Goal: Information Seeking & Learning: Find specific page/section

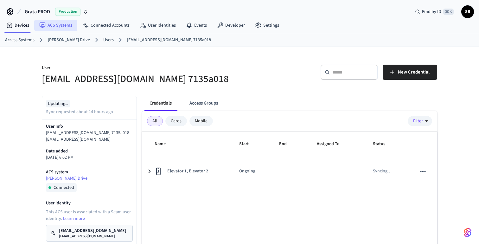
click at [60, 27] on link "ACS Systems" at bounding box center [55, 25] width 43 height 11
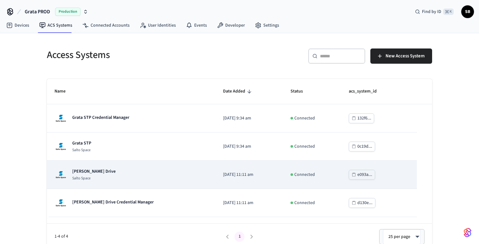
click at [97, 173] on p "[PERSON_NAME] Drive" at bounding box center [93, 171] width 43 height 6
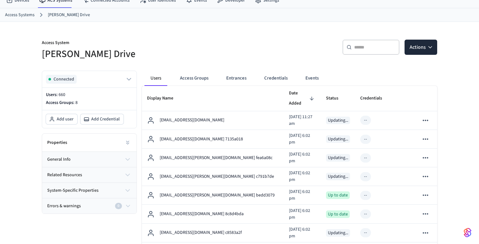
scroll to position [33, 0]
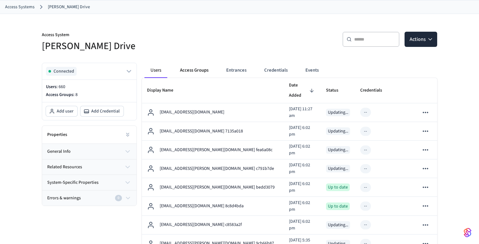
click at [196, 69] on button "Access Groups" at bounding box center [194, 70] width 39 height 15
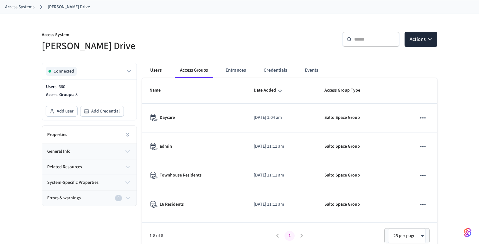
click at [160, 73] on button "Users" at bounding box center [155, 70] width 23 height 15
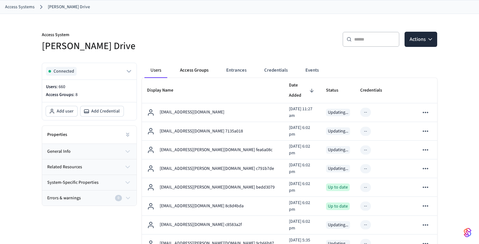
click at [193, 70] on button "Access Groups" at bounding box center [194, 70] width 39 height 15
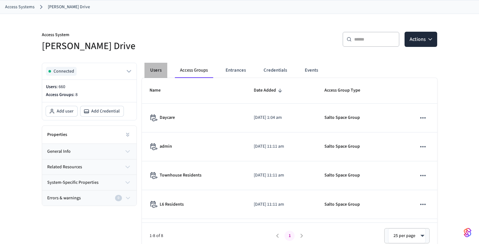
click at [156, 70] on button "Users" at bounding box center [155, 70] width 23 height 15
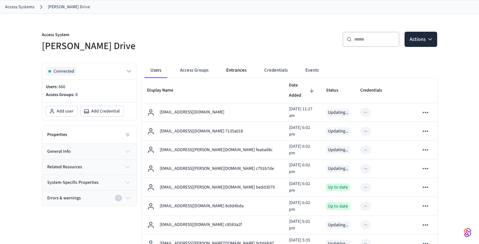
click at [236, 70] on button "Entrances" at bounding box center [236, 70] width 30 height 15
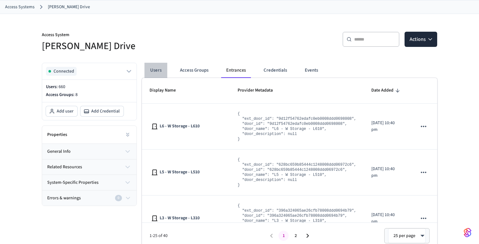
click at [159, 69] on button "Users" at bounding box center [155, 70] width 23 height 15
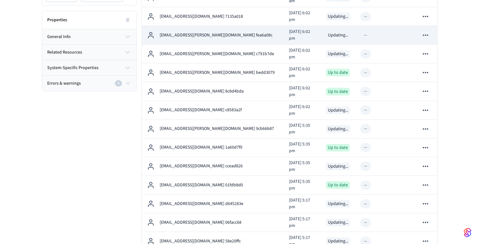
scroll to position [0, 0]
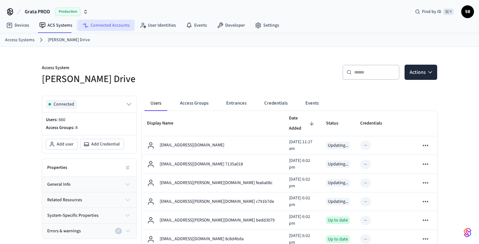
click at [109, 21] on link "Connected Accounts" at bounding box center [105, 25] width 57 height 11
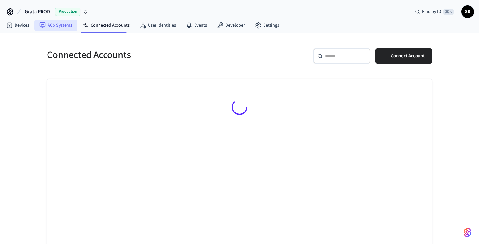
click at [55, 24] on link "ACS Systems" at bounding box center [55, 25] width 43 height 11
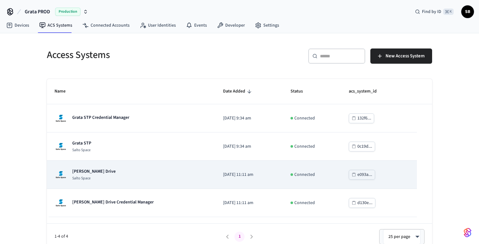
click at [93, 173] on p "[PERSON_NAME] Drive" at bounding box center [93, 171] width 43 height 6
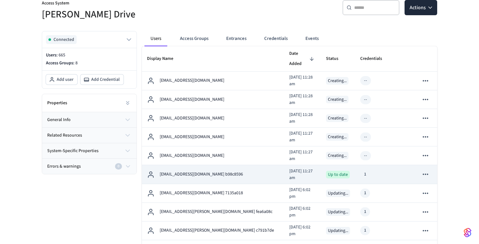
scroll to position [52, 0]
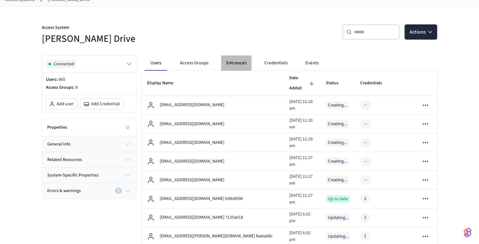
click at [238, 66] on button "Entrances" at bounding box center [236, 62] width 30 height 15
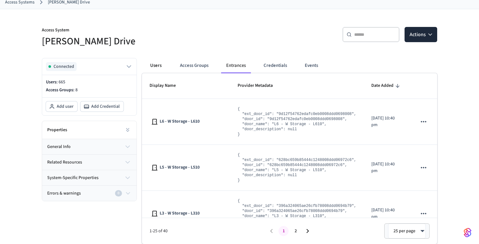
click at [156, 65] on button "Users" at bounding box center [155, 65] width 23 height 15
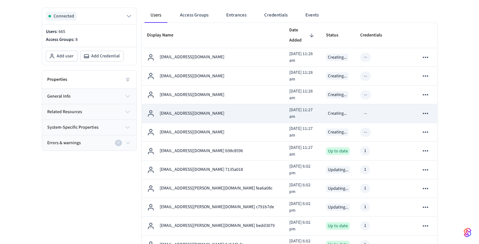
scroll to position [85, 0]
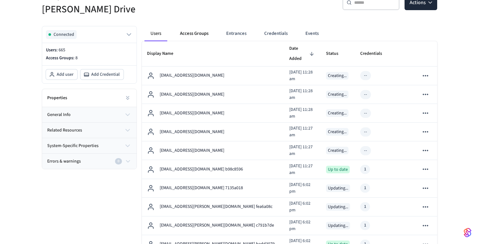
click at [192, 34] on button "Access Groups" at bounding box center [194, 33] width 39 height 15
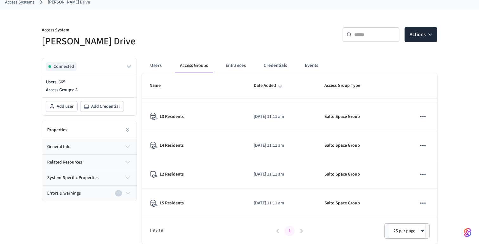
scroll to position [0, 0]
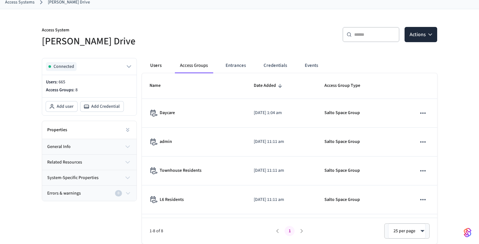
click at [158, 64] on button "Users" at bounding box center [155, 65] width 23 height 15
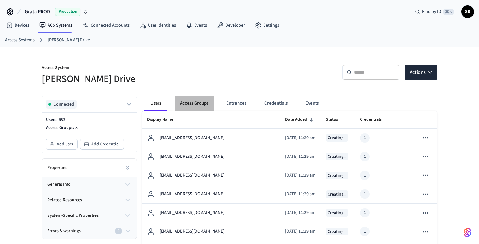
click at [196, 104] on button "Access Groups" at bounding box center [194, 103] width 39 height 15
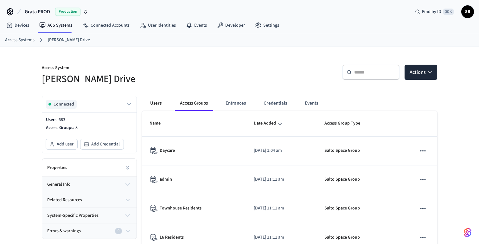
click at [160, 104] on button "Users" at bounding box center [155, 103] width 23 height 15
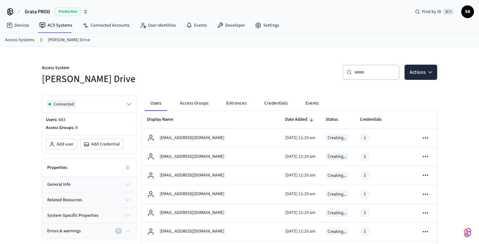
click at [313, 100] on button "Events" at bounding box center [311, 103] width 23 height 15
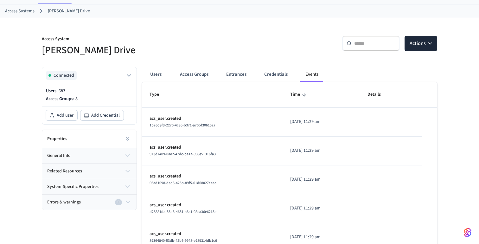
scroll to position [29, 0]
click at [153, 73] on button "Users" at bounding box center [155, 73] width 23 height 15
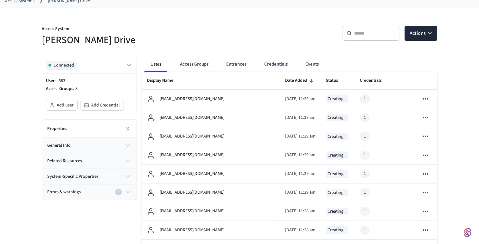
scroll to position [40, 0]
click at [198, 57] on button "Access Groups" at bounding box center [194, 63] width 39 height 15
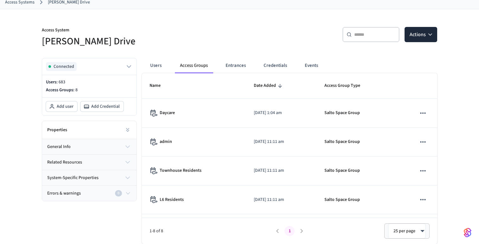
scroll to position [38, 0]
click at [157, 64] on button "Users" at bounding box center [155, 65] width 23 height 15
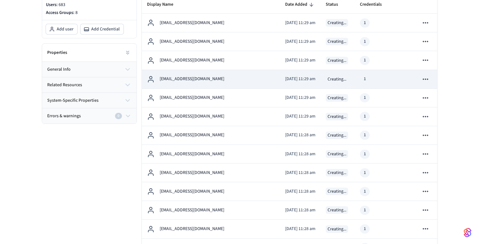
scroll to position [22, 0]
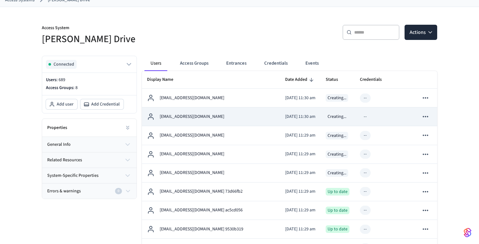
scroll to position [36, 0]
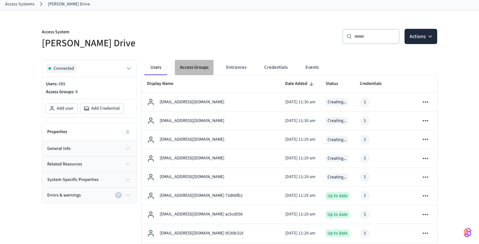
click at [197, 66] on button "Access Groups" at bounding box center [194, 67] width 39 height 15
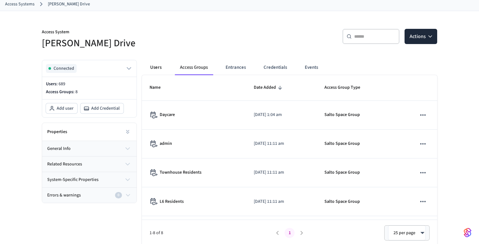
click at [155, 69] on button "Users" at bounding box center [155, 67] width 23 height 15
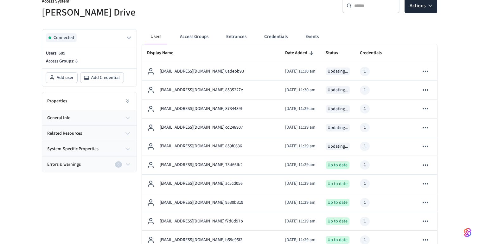
scroll to position [70, 0]
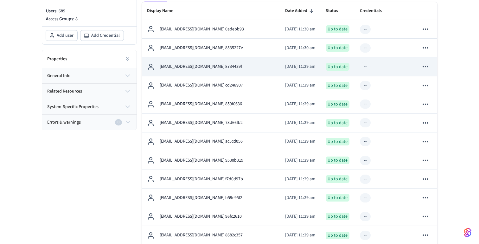
scroll to position [40, 0]
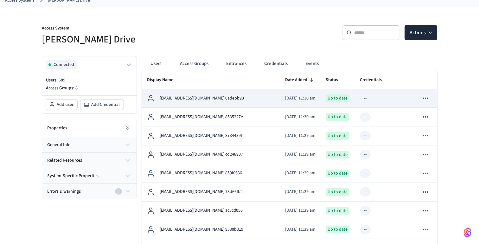
click at [192, 100] on p "test_dev_res_30@gmail.com 0adebb93" at bounding box center [202, 98] width 84 height 7
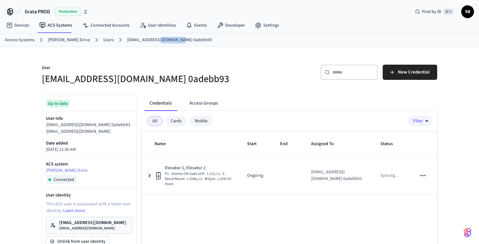
drag, startPoint x: 174, startPoint y: 41, endPoint x: 151, endPoint y: 41, distance: 23.4
click at [151, 41] on link "[EMAIL_ADDRESS][DOMAIN_NAME] 0adebb93" at bounding box center [169, 40] width 85 height 7
click at [142, 43] on link "[EMAIL_ADDRESS][DOMAIN_NAME] 0adebb93" at bounding box center [169, 40] width 85 height 7
drag, startPoint x: 145, startPoint y: 41, endPoint x: 120, endPoint y: 41, distance: 24.4
click at [127, 41] on link "[EMAIL_ADDRESS][DOMAIN_NAME] 0adebb93" at bounding box center [169, 40] width 85 height 7
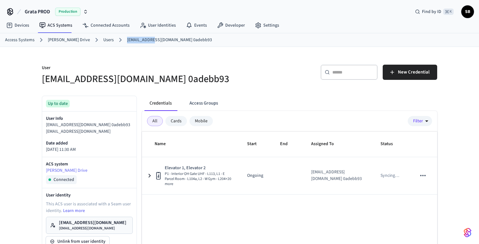
copy link "test_dev_res"
click at [159, 61] on div "User test_dev_res_30@gmail.com 0adebb93" at bounding box center [134, 71] width 201 height 28
click at [103, 38] on link "Users" at bounding box center [108, 40] width 10 height 7
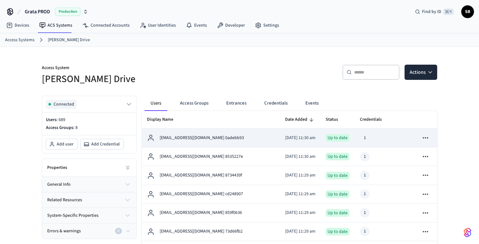
click at [204, 137] on p "[EMAIL_ADDRESS][DOMAIN_NAME] 0adebb93" at bounding box center [202, 138] width 84 height 7
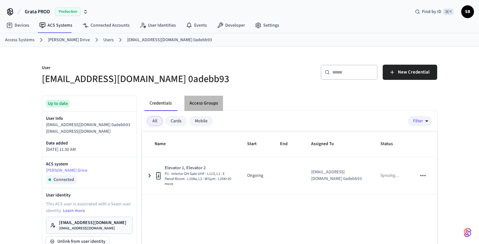
click at [209, 103] on button "Access Groups" at bounding box center [203, 103] width 39 height 15
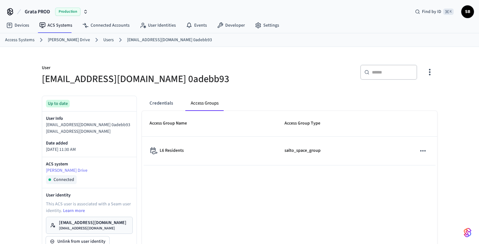
click at [103, 40] on link "Users" at bounding box center [108, 40] width 10 height 7
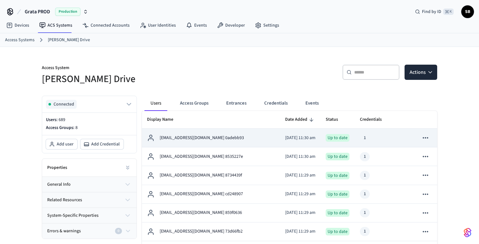
scroll to position [28, 0]
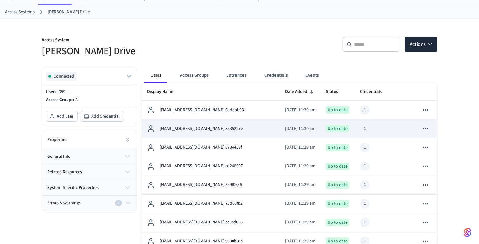
click at [203, 130] on p "[EMAIL_ADDRESS][DOMAIN_NAME] 8535227e" at bounding box center [201, 128] width 83 height 7
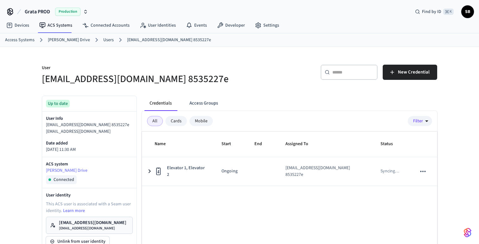
click at [211, 103] on button "Access Groups" at bounding box center [203, 103] width 39 height 15
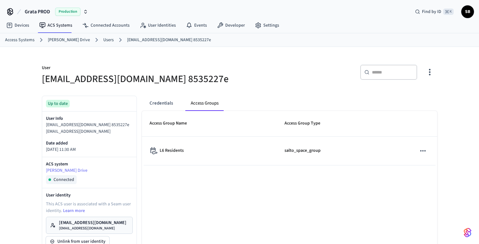
click at [103, 41] on link "Users" at bounding box center [108, 40] width 10 height 7
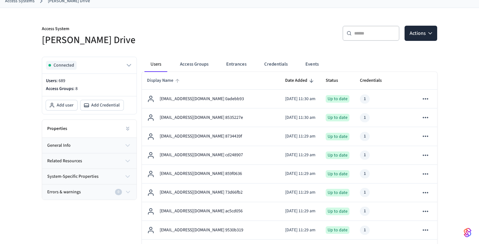
scroll to position [41, 0]
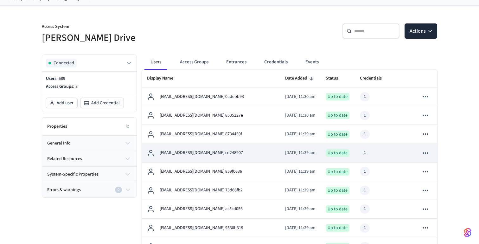
click at [187, 149] on p "[EMAIL_ADDRESS][DOMAIN_NAME] cd248907" at bounding box center [201, 152] width 83 height 7
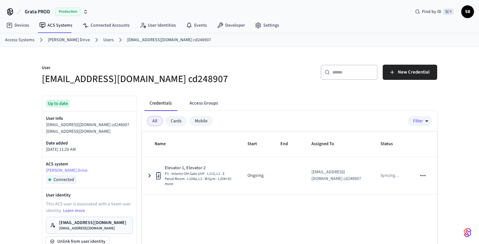
click at [210, 104] on button "Access Groups" at bounding box center [203, 103] width 39 height 15
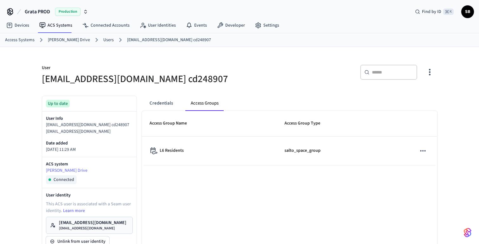
click at [103, 40] on link "Users" at bounding box center [108, 40] width 10 height 7
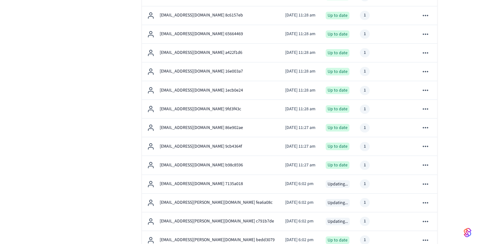
scroll to position [518, 0]
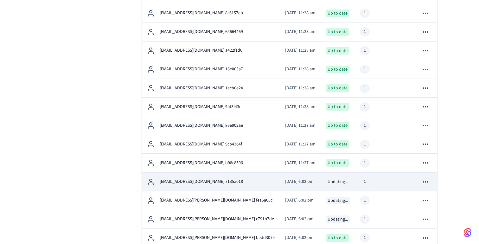
click at [189, 181] on p "[EMAIL_ADDRESS][DOMAIN_NAME] 7135a018" at bounding box center [201, 181] width 83 height 7
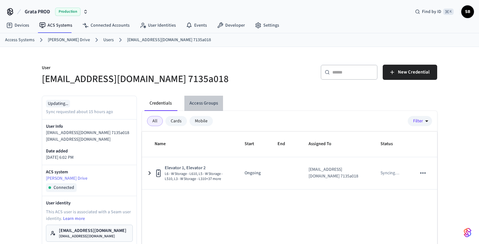
click at [202, 104] on button "Access Groups" at bounding box center [203, 103] width 39 height 15
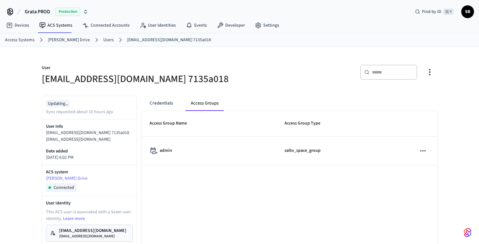
click at [103, 39] on link "Users" at bounding box center [108, 40] width 10 height 7
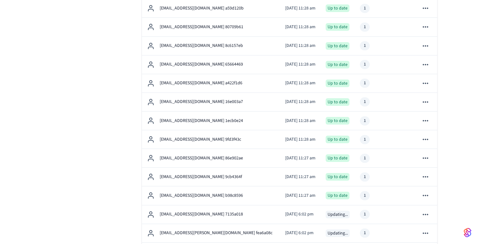
scroll to position [486, 0]
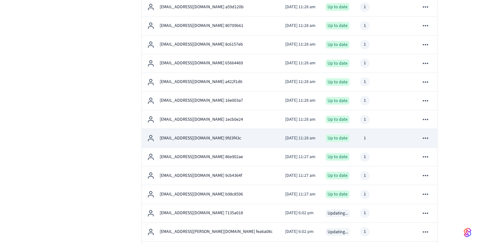
click at [204, 139] on p "[EMAIL_ADDRESS][DOMAIN_NAME] 9fd3f43c" at bounding box center [200, 138] width 81 height 7
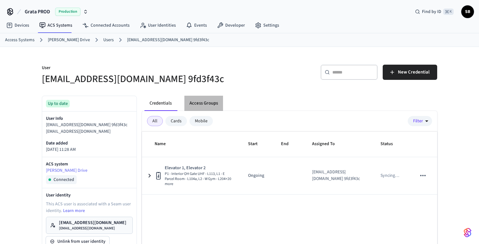
click at [209, 103] on button "Access Groups" at bounding box center [203, 103] width 39 height 15
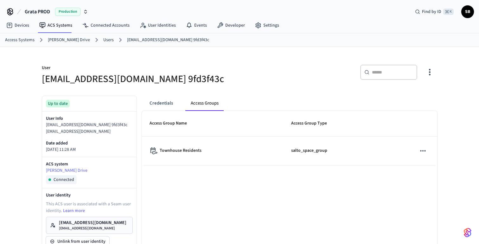
click at [103, 40] on link "Users" at bounding box center [108, 40] width 10 height 7
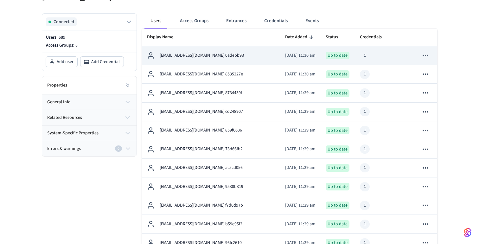
scroll to position [83, 0]
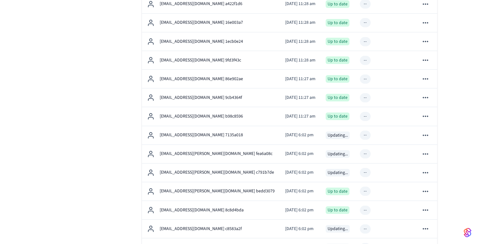
scroll to position [562, 0]
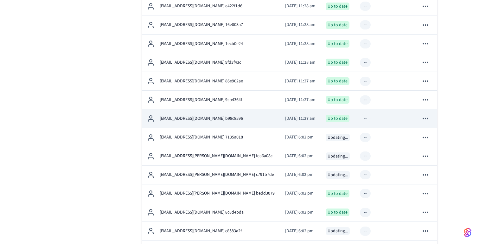
click at [185, 119] on p "[EMAIL_ADDRESS][DOMAIN_NAME] b98c8596" at bounding box center [201, 118] width 83 height 7
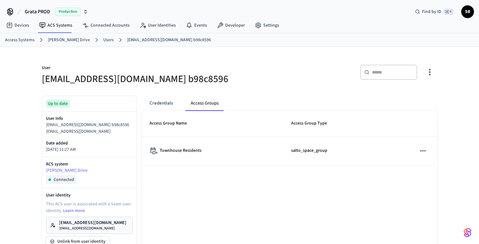
click at [103, 39] on link "Users" at bounding box center [108, 40] width 10 height 7
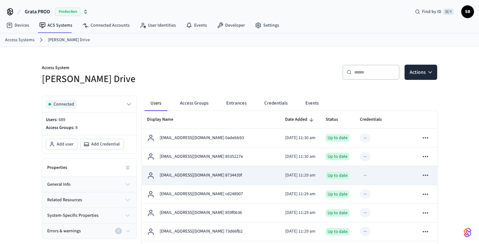
click at [205, 174] on p "[EMAIL_ADDRESS][DOMAIN_NAME] 8734439f" at bounding box center [201, 175] width 82 height 7
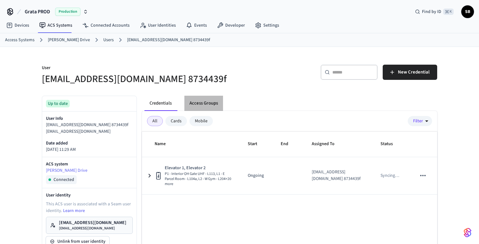
click at [209, 104] on button "Access Groups" at bounding box center [203, 103] width 39 height 15
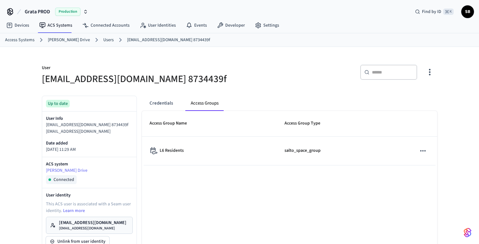
click at [104, 39] on link "Users" at bounding box center [108, 40] width 10 height 7
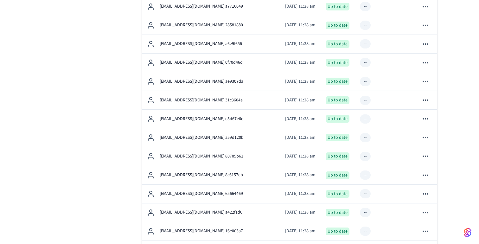
scroll to position [432, 0]
